Goal: Connect with others: Establish contact or relationships with other users

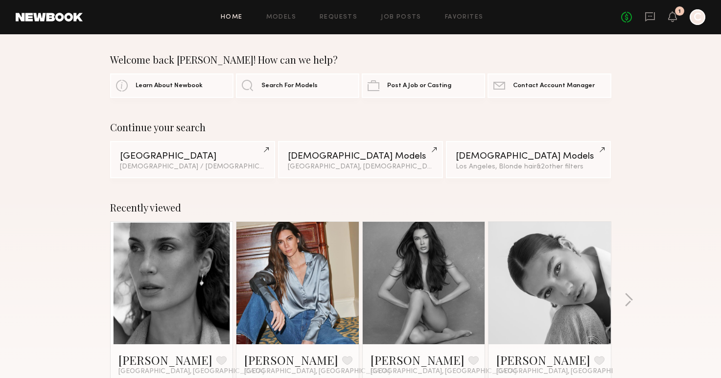
click at [304, 268] on link at bounding box center [298, 283] width 60 height 122
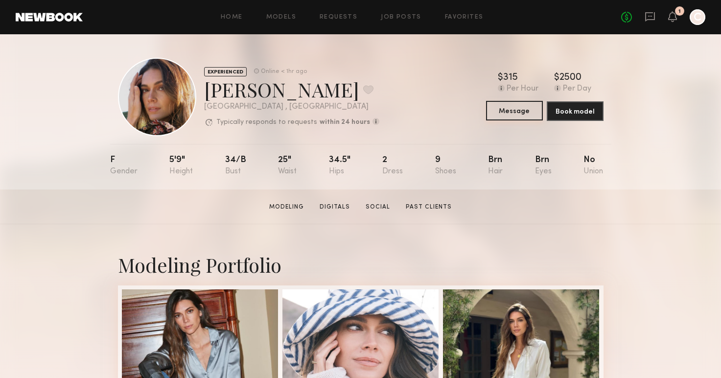
click at [528, 112] on button "Message" at bounding box center [514, 111] width 57 height 20
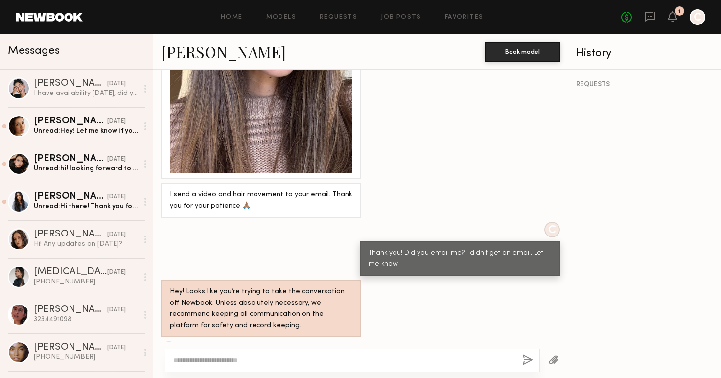
scroll to position [1611, 0]
